Goal: Use online tool/utility: Utilize a website feature to perform a specific function

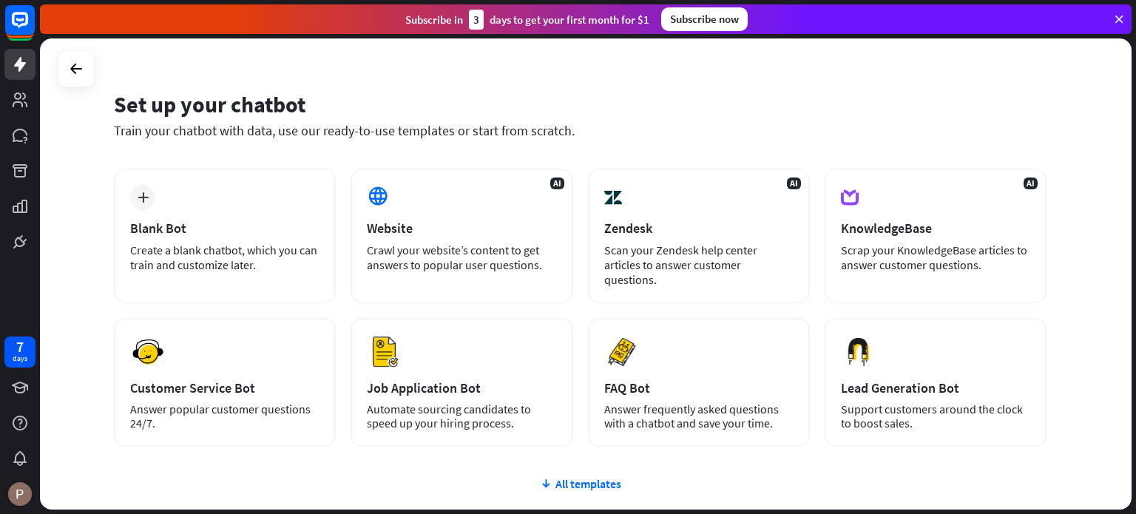
scroll to position [27, 0]
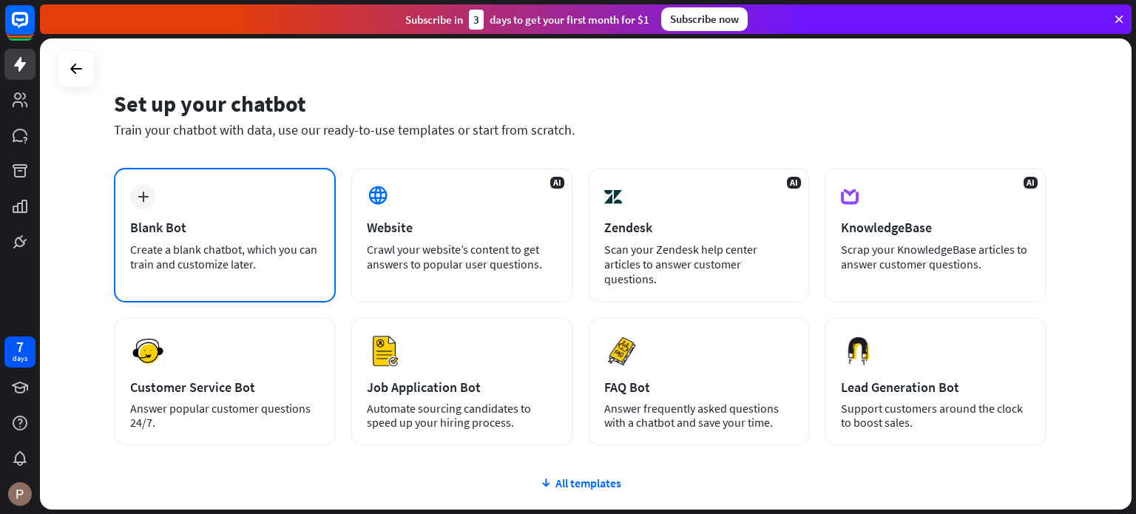
click at [242, 200] on div "plus Blank Bot Create a blank chatbot, which you can train and customize later." at bounding box center [225, 235] width 222 height 135
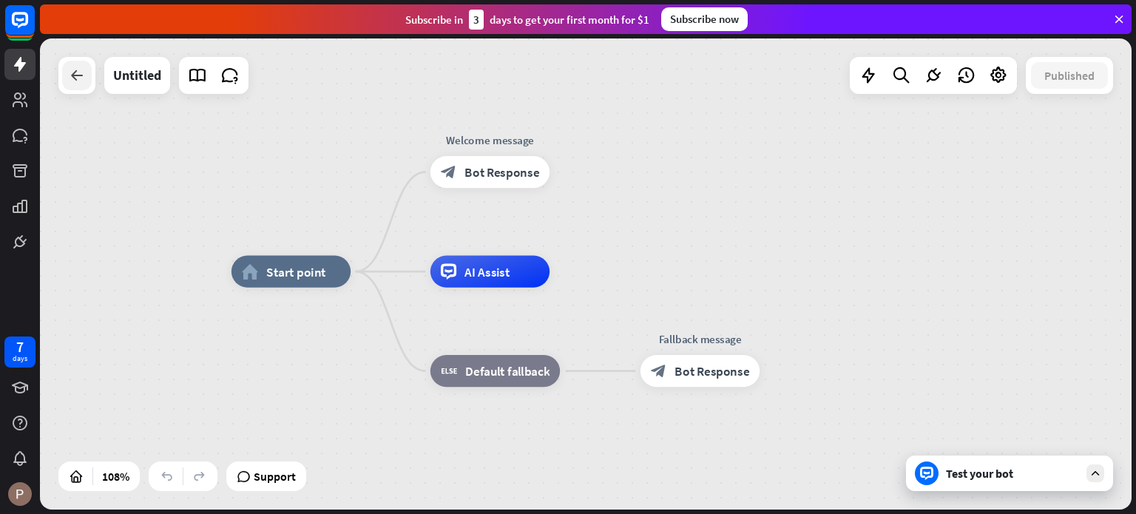
click at [75, 85] on div at bounding box center [77, 76] width 30 height 30
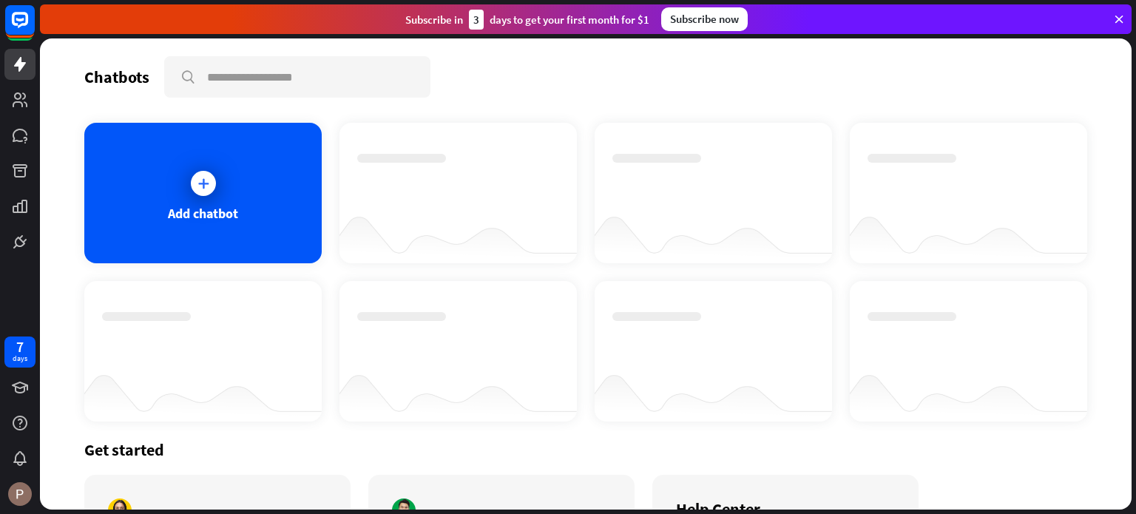
click at [75, 85] on div "Chatbots search Add chatbot Get started How to start building your chatbots Wat…" at bounding box center [586, 273] width 1092 height 471
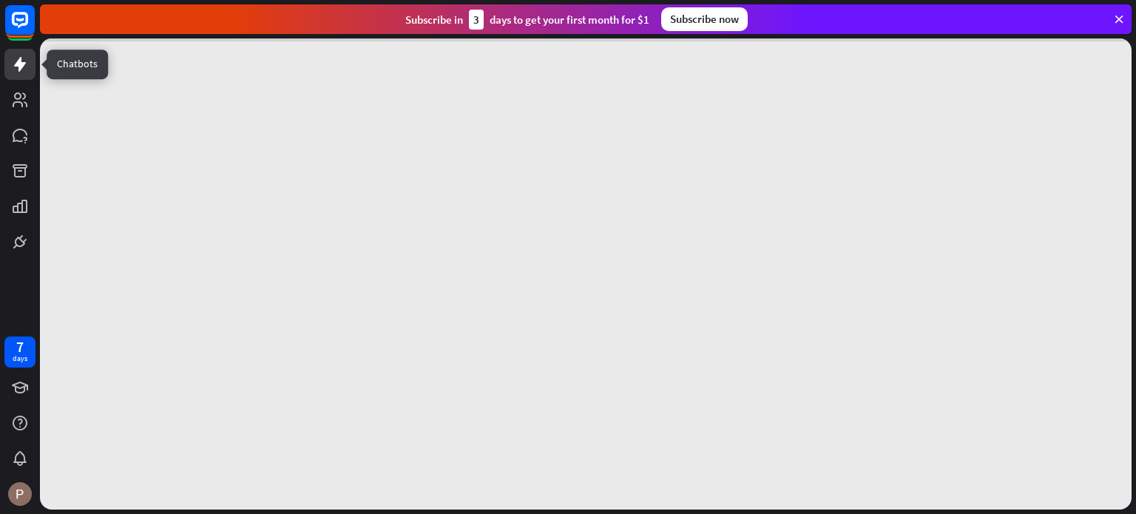
click at [25, 64] on icon at bounding box center [20, 64] width 18 height 18
